Goal: Transaction & Acquisition: Purchase product/service

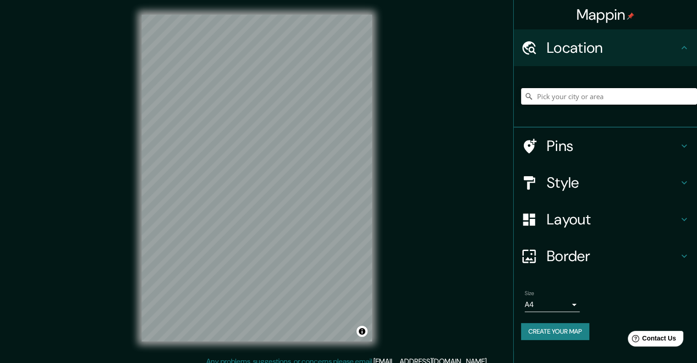
click at [580, 95] on input "Pick your city or area" at bounding box center [609, 96] width 176 height 17
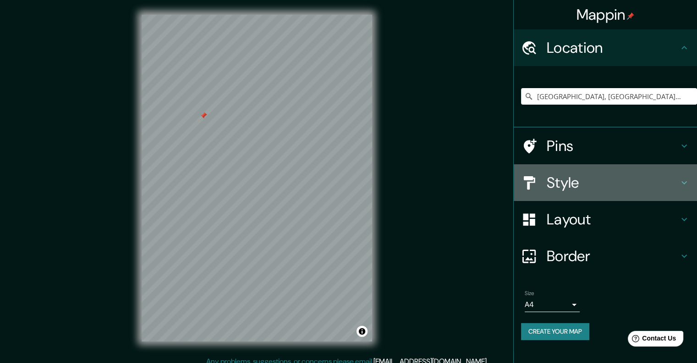
click at [566, 178] on h4 "Style" at bounding box center [613, 182] width 132 height 18
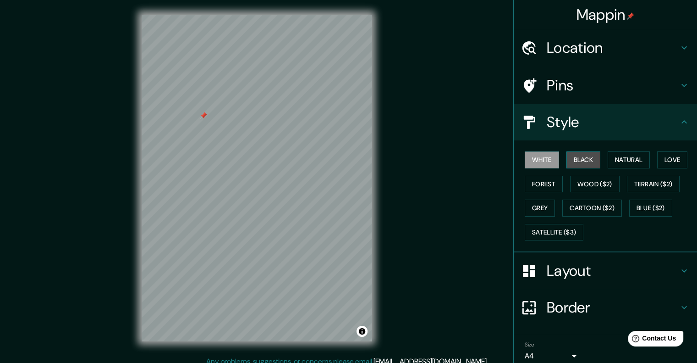
click at [577, 164] on button "Black" at bounding box center [584, 159] width 34 height 17
click at [269, 216] on div at bounding box center [271, 219] width 7 height 7
click at [580, 94] on h4 "Pins" at bounding box center [613, 85] width 132 height 18
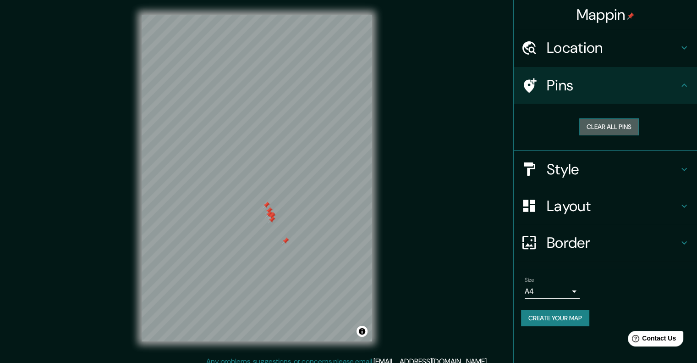
click at [609, 125] on button "Clear all pins" at bounding box center [610, 126] width 60 height 17
click at [568, 298] on body "Mappin Location [GEOGRAPHIC_DATA], [GEOGRAPHIC_DATA], [GEOGRAPHIC_DATA] Pins Cl…" at bounding box center [348, 181] width 697 height 363
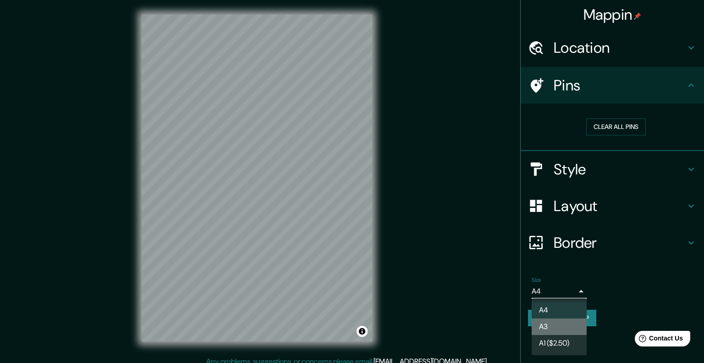
click at [567, 326] on li "A3" at bounding box center [559, 326] width 55 height 17
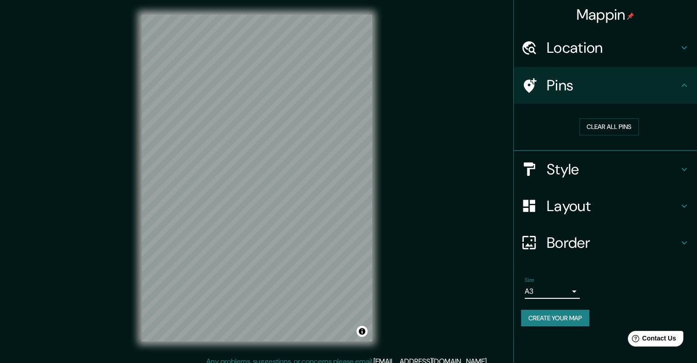
click at [567, 287] on body "Mappin Location [GEOGRAPHIC_DATA], [GEOGRAPHIC_DATA], [GEOGRAPHIC_DATA] Pins Cl…" at bounding box center [348, 181] width 697 height 363
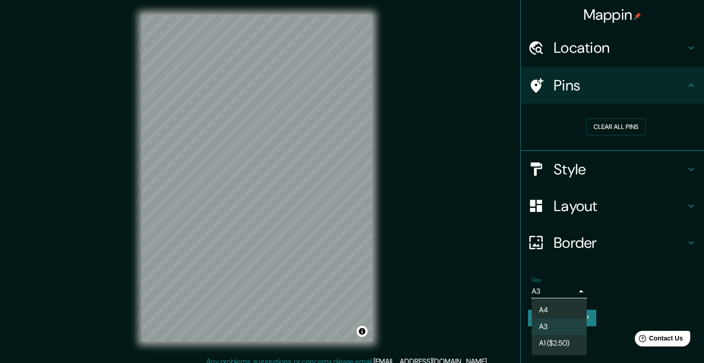
click at [564, 310] on li "A4" at bounding box center [559, 310] width 55 height 17
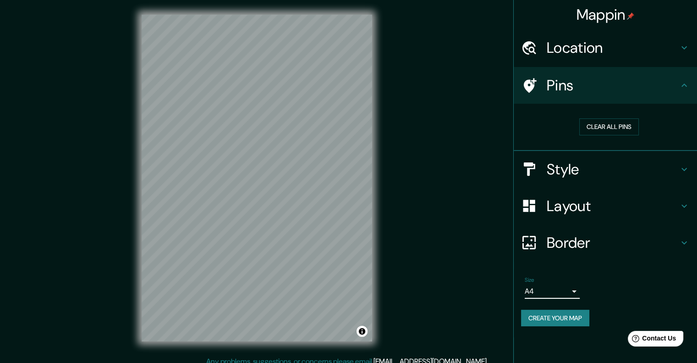
click at [602, 241] on h4 "Border" at bounding box center [613, 242] width 132 height 18
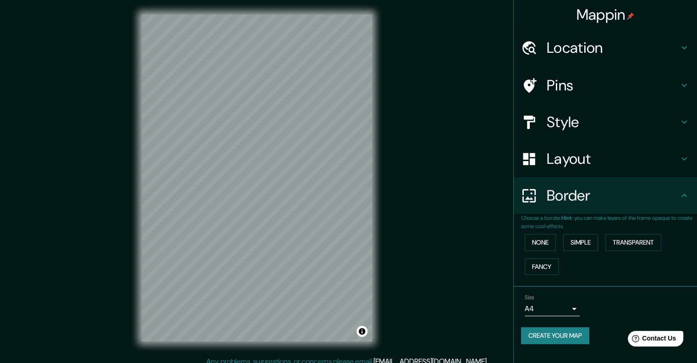
click at [602, 210] on div "Border" at bounding box center [605, 195] width 183 height 37
click at [546, 243] on button "None" at bounding box center [540, 242] width 31 height 17
click at [574, 240] on button "Simple" at bounding box center [580, 242] width 35 height 17
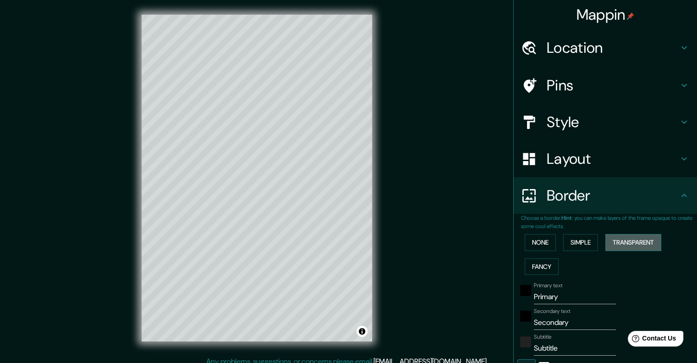
click at [622, 237] on button "Transparent" at bounding box center [634, 242] width 56 height 17
drag, startPoint x: 532, startPoint y: 268, endPoint x: 524, endPoint y: 248, distance: 21.4
click at [525, 248] on button "None" at bounding box center [540, 242] width 31 height 17
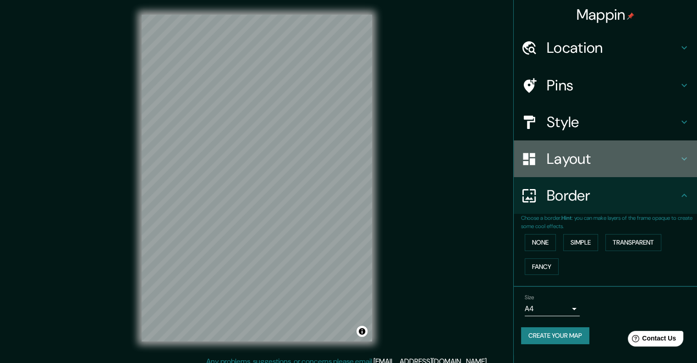
click at [605, 171] on div "Layout" at bounding box center [605, 158] width 183 height 37
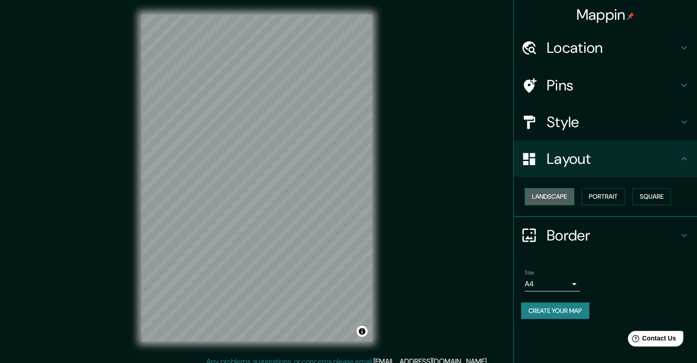
click at [566, 199] on button "Landscape" at bounding box center [550, 196] width 50 height 17
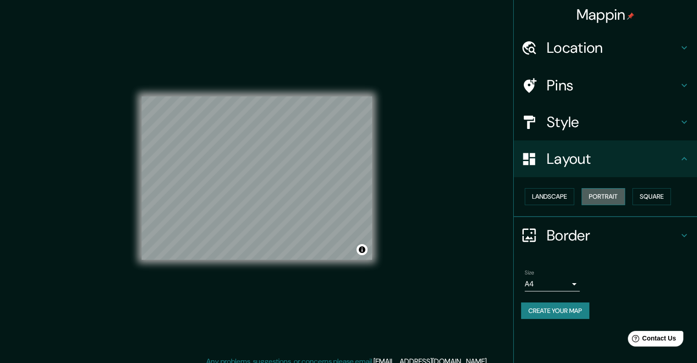
click at [592, 198] on button "Portrait" at bounding box center [604, 196] width 44 height 17
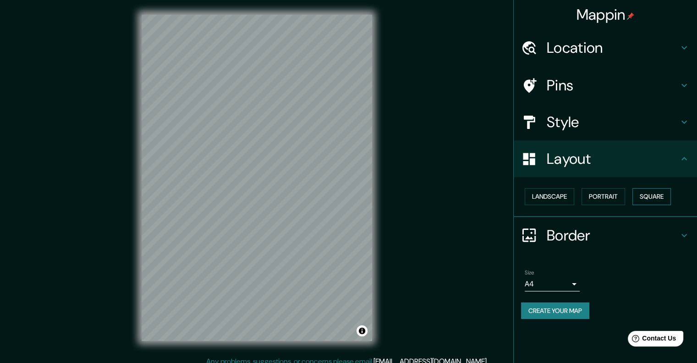
click at [651, 196] on button "Square" at bounding box center [652, 196] width 39 height 17
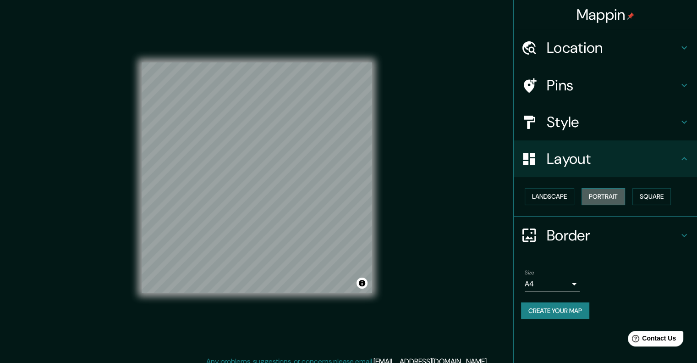
click at [621, 197] on button "Portrait" at bounding box center [604, 196] width 44 height 17
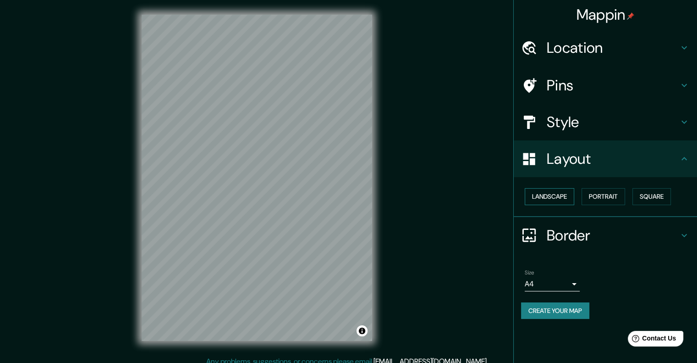
click at [543, 196] on button "Landscape" at bounding box center [550, 196] width 50 height 17
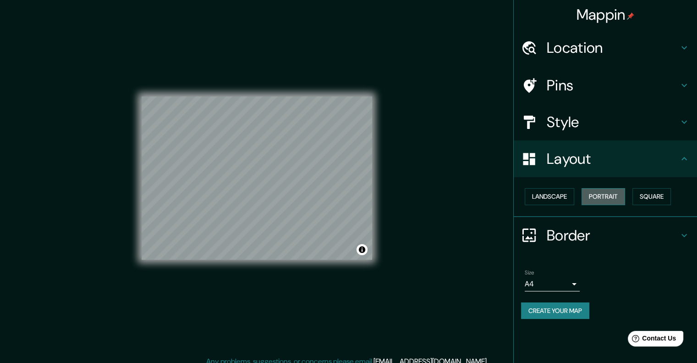
click at [609, 190] on button "Portrait" at bounding box center [604, 196] width 44 height 17
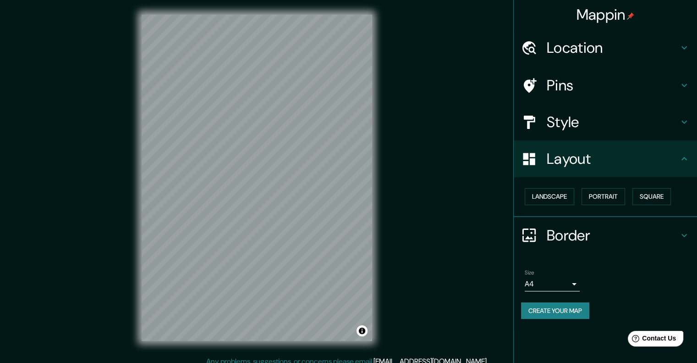
click at [588, 120] on h4 "Style" at bounding box center [613, 122] width 132 height 18
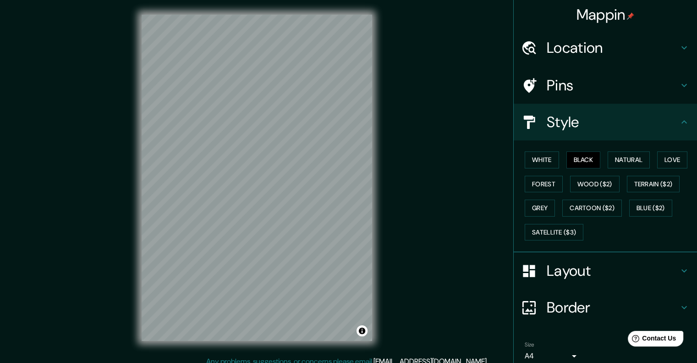
click at [598, 89] on h4 "Pins" at bounding box center [613, 85] width 132 height 18
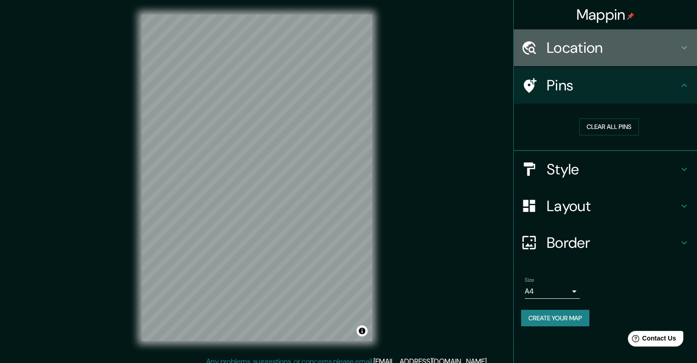
click at [594, 53] on h4 "Location" at bounding box center [613, 48] width 132 height 18
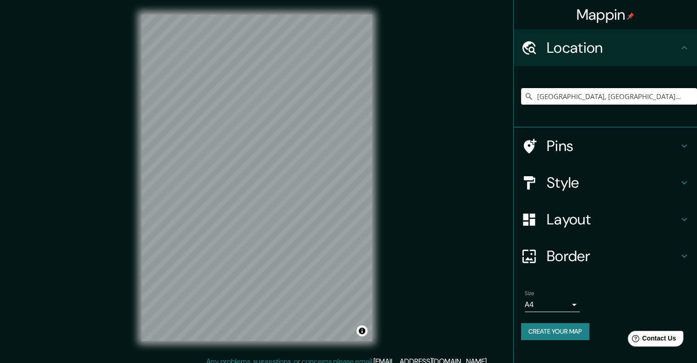
click at [581, 44] on h4 "Location" at bounding box center [613, 48] width 132 height 18
click at [561, 334] on button "Create your map" at bounding box center [555, 331] width 68 height 17
click at [570, 329] on button "Create your map" at bounding box center [555, 331] width 68 height 17
click at [442, 310] on div "Mappin Location [GEOGRAPHIC_DATA], [GEOGRAPHIC_DATA], [GEOGRAPHIC_DATA] Pins St…" at bounding box center [348, 185] width 697 height 370
click at [588, 179] on h4 "Style" at bounding box center [613, 182] width 132 height 18
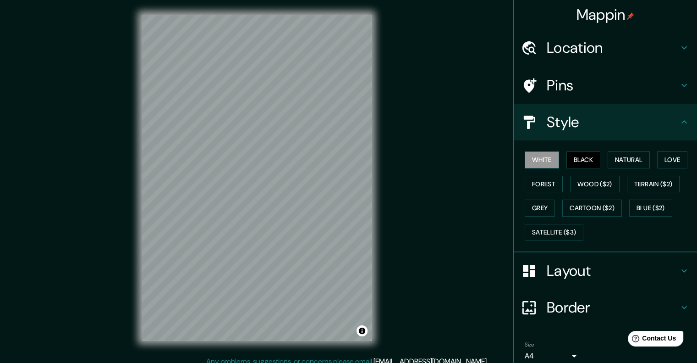
click at [551, 157] on button "White" at bounding box center [542, 159] width 34 height 17
drag, startPoint x: 574, startPoint y: 154, endPoint x: 620, endPoint y: 155, distance: 45.9
click at [574, 153] on button "Black" at bounding box center [584, 159] width 34 height 17
click at [621, 155] on button "Natural" at bounding box center [629, 159] width 42 height 17
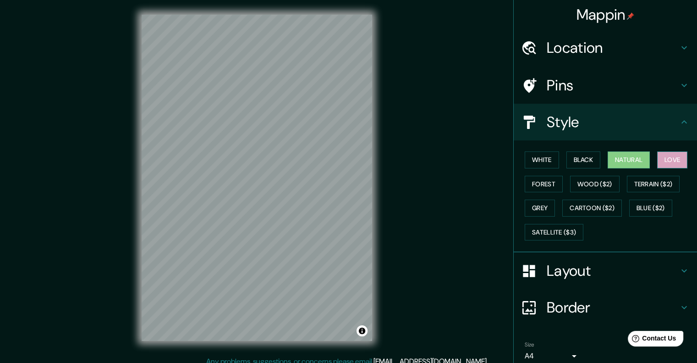
click at [669, 160] on button "Love" at bounding box center [672, 159] width 30 height 17
click at [541, 177] on button "Forest" at bounding box center [544, 184] width 38 height 17
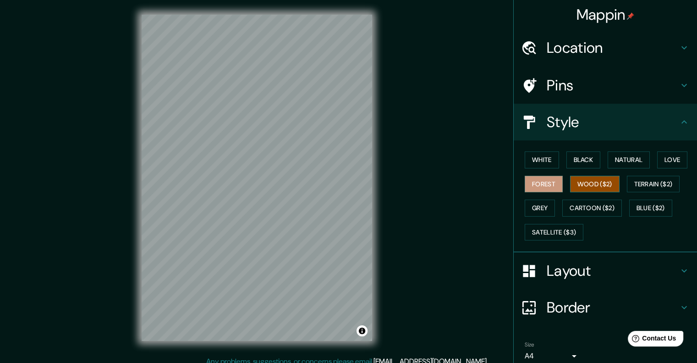
click at [582, 185] on button "Wood ($2)" at bounding box center [595, 184] width 50 height 17
click at [638, 186] on button "Terrain ($2)" at bounding box center [653, 184] width 53 height 17
click at [540, 195] on div "White Black Natural Love Forest Wood ($2) Terrain ($2) Grey Cartoon ($2) Blue (…" at bounding box center [609, 196] width 176 height 96
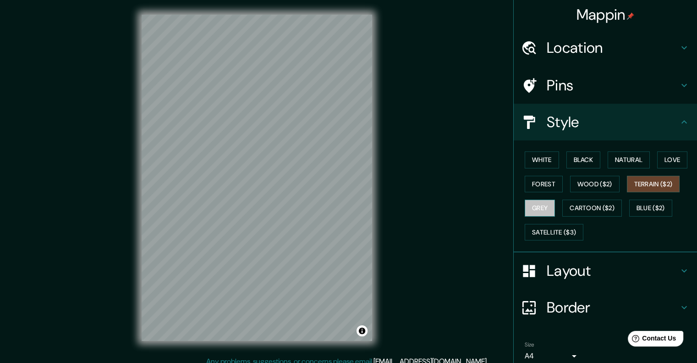
click at [541, 206] on button "Grey" at bounding box center [540, 207] width 30 height 17
click at [581, 201] on button "Cartoon ($2)" at bounding box center [593, 207] width 60 height 17
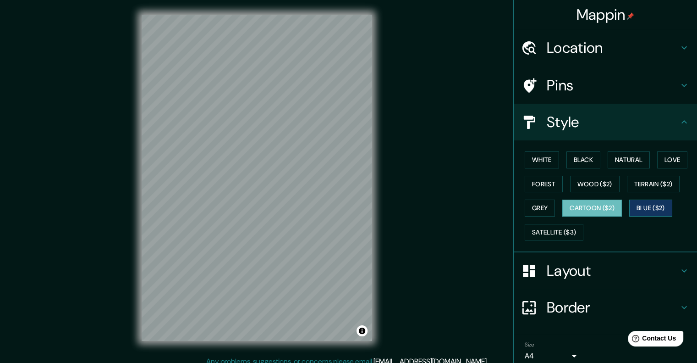
click at [647, 210] on button "Blue ($2)" at bounding box center [650, 207] width 43 height 17
click at [539, 235] on button "Satellite ($3)" at bounding box center [554, 232] width 59 height 17
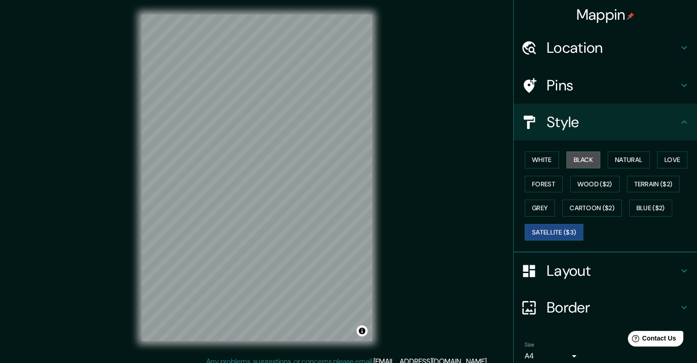
click at [567, 160] on button "Black" at bounding box center [584, 159] width 34 height 17
click at [125, 323] on div "Mappin Location [GEOGRAPHIC_DATA], [GEOGRAPHIC_DATA], [GEOGRAPHIC_DATA] Pins St…" at bounding box center [348, 185] width 697 height 370
click at [582, 235] on div "White Black Natural Love Forest Wood ($2) Terrain ($2) Grey Cartoon ($2) Blue (…" at bounding box center [609, 196] width 176 height 96
click at [578, 238] on button "Satellite ($3)" at bounding box center [554, 232] width 59 height 17
click at [567, 160] on button "Black" at bounding box center [584, 159] width 34 height 17
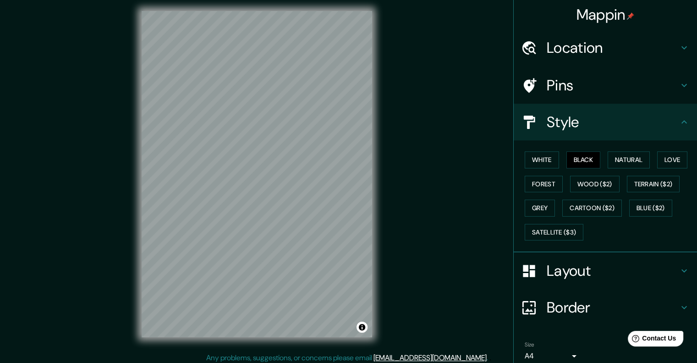
scroll to position [7, 0]
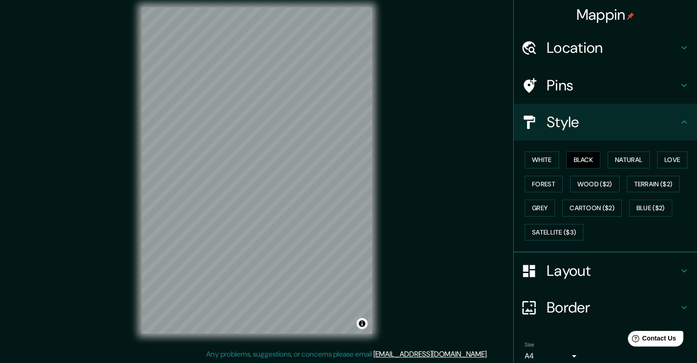
drag, startPoint x: 549, startPoint y: 52, endPoint x: 569, endPoint y: 61, distance: 21.9
click at [549, 52] on h4 "Location" at bounding box center [613, 48] width 132 height 18
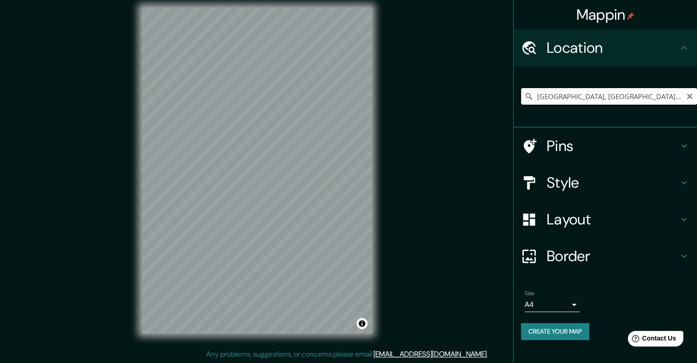
click at [628, 93] on input "[GEOGRAPHIC_DATA], [GEOGRAPHIC_DATA], [GEOGRAPHIC_DATA]" at bounding box center [609, 96] width 176 height 17
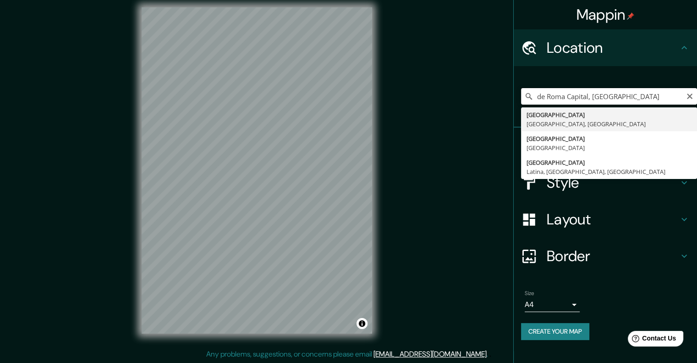
drag, startPoint x: 631, startPoint y: 88, endPoint x: 551, endPoint y: 94, distance: 79.9
click at [551, 94] on input "de Roma Capital, [GEOGRAPHIC_DATA]" at bounding box center [609, 96] width 176 height 17
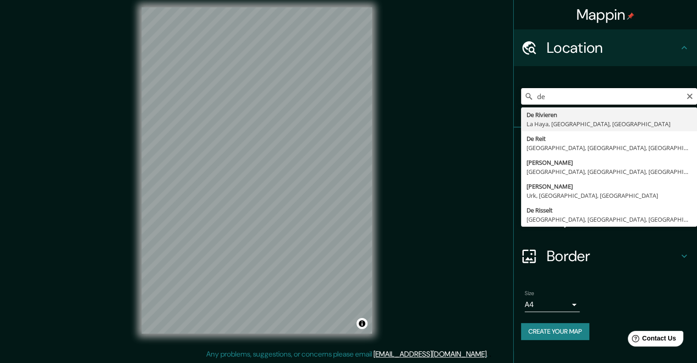
type input "d"
type input "comuna 18 cali"
drag, startPoint x: 605, startPoint y: 99, endPoint x: 547, endPoint y: 96, distance: 58.3
click at [510, 95] on div "Mappin Location comuna 18 [GEOGRAPHIC_DATA] 11340 Comus, [GEOGRAPHIC_DATA] [STR…" at bounding box center [348, 178] width 697 height 370
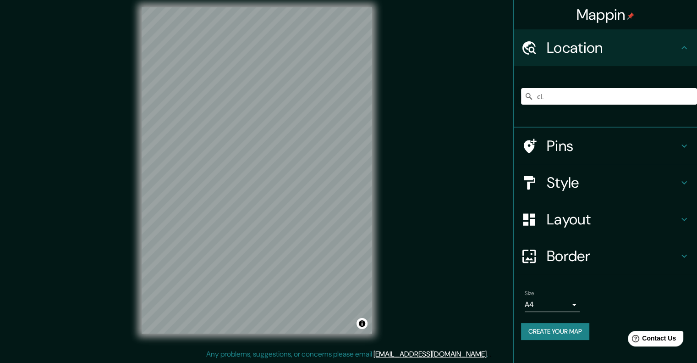
type input "c"
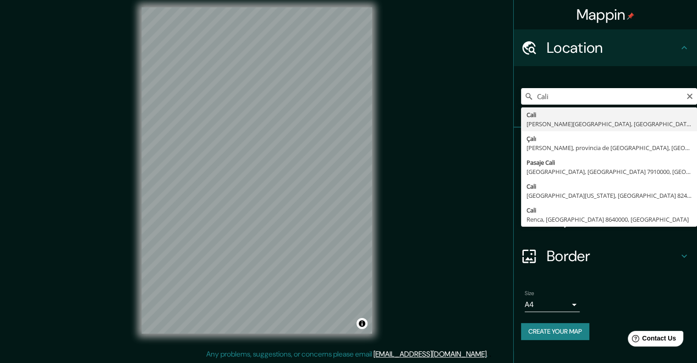
type input "[GEOGRAPHIC_DATA], [PERSON_NAME][GEOGRAPHIC_DATA], [GEOGRAPHIC_DATA]"
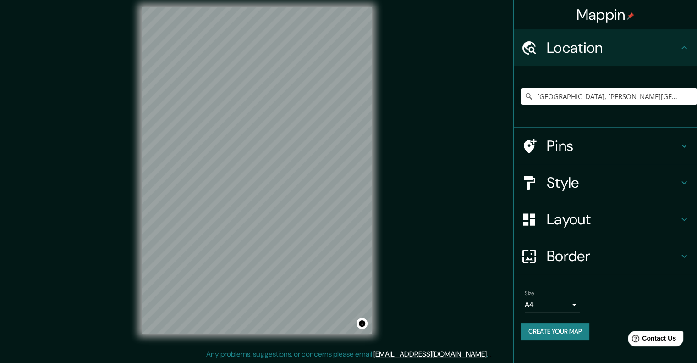
click at [379, 176] on div "© Mapbox © OpenStreetMap Improve this map" at bounding box center [257, 171] width 260 height 356
click at [375, 184] on div "© Mapbox © OpenStreetMap Improve this map" at bounding box center [257, 171] width 260 height 356
